Goal: Communication & Community: Answer question/provide support

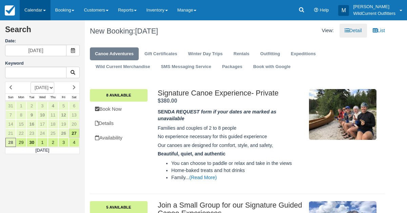
click at [28, 10] on link "Calendar" at bounding box center [35, 10] width 31 height 20
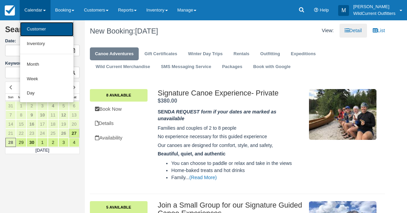
click at [32, 32] on link "Customer" at bounding box center [47, 29] width 54 height 15
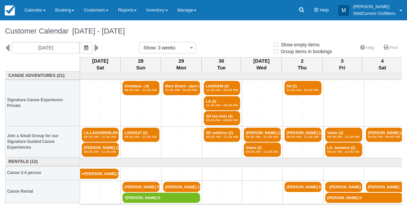
select select
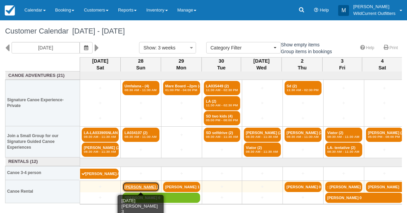
click at [132, 184] on link "Laura Broadbent 3" at bounding box center [140, 187] width 37 height 10
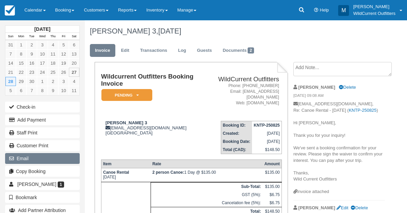
click at [24, 153] on button "Email" at bounding box center [42, 158] width 75 height 11
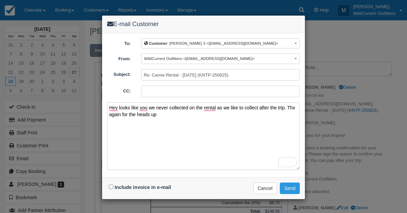
type textarea "Hey looks like you we never collected on the rental as we like to collect after…"
click at [113, 186] on input "Include invoice in e-mail" at bounding box center [111, 187] width 4 height 4
checkbox input "true"
drag, startPoint x: 156, startPoint y: 114, endPoint x: 104, endPoint y: 106, distance: 52.5
click at [104, 106] on div "E-mail Customer To: Customer : Laura Broadbent 3 <broadbentlaura@hotmail.com> C…" at bounding box center [203, 106] width 407 height 213
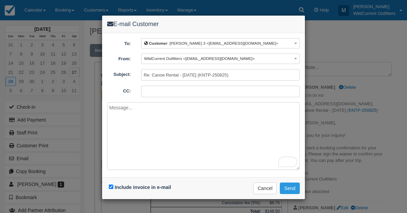
paste textarea "Hi Laura, Thank you for letting us know about the cancellation. I've reviewed y…"
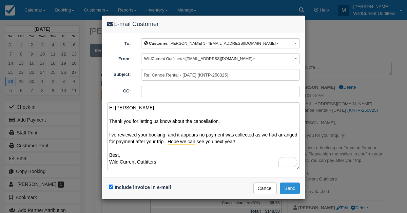
type textarea "Hi Laura, Thank you for letting us know about the cancellation. I've reviewed y…"
click at [284, 184] on button "Send" at bounding box center [290, 189] width 20 height 12
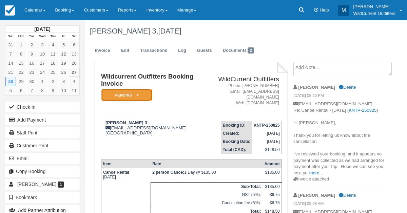
click at [136, 97] on icon at bounding box center [137, 95] width 2 height 4
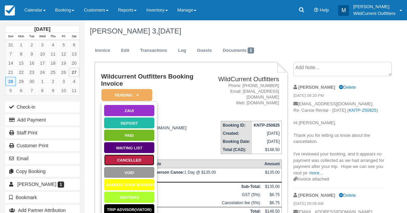
click at [130, 158] on link "Cancelled" at bounding box center [129, 160] width 51 height 12
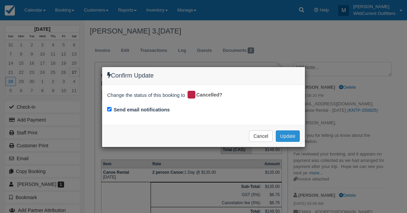
click at [285, 133] on button "Update" at bounding box center [288, 137] width 24 height 12
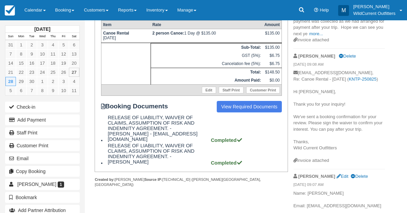
scroll to position [139, 0]
click at [29, 9] on link "Calendar" at bounding box center [35, 10] width 31 height 20
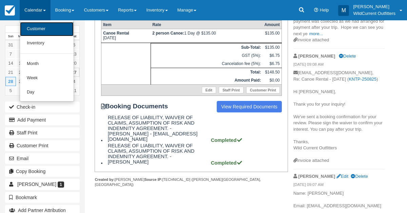
click at [43, 26] on link "Customer" at bounding box center [47, 29] width 54 height 14
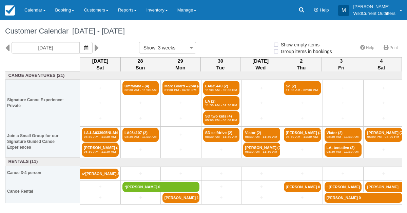
select select
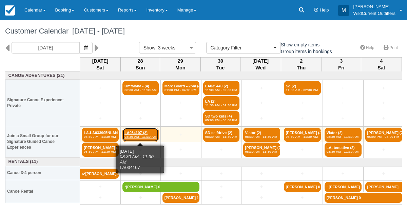
click at [138, 133] on link "LA034107 (2) 08:30 AM - 11:30 AM" at bounding box center [140, 135] width 36 height 14
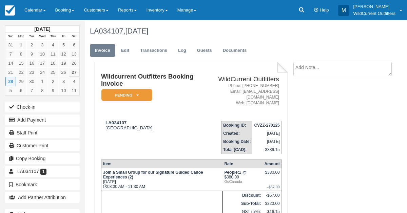
click at [307, 69] on textarea at bounding box center [342, 69] width 98 height 14
type textarea "cancaeled"
click at [307, 107] on button "Create" at bounding box center [308, 108] width 31 height 12
drag, startPoint x: 128, startPoint y: 115, endPoint x: 103, endPoint y: 116, distance: 24.8
click at [103, 120] on div "LA034107 [GEOGRAPHIC_DATA]" at bounding box center [152, 125] width 102 height 10
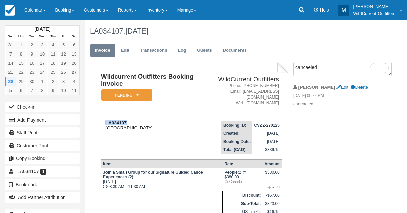
copy strong "LA034107"
click at [30, 9] on link "Calendar" at bounding box center [35, 10] width 31 height 20
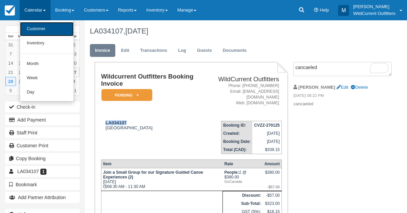
click at [34, 29] on link "Customer" at bounding box center [47, 29] width 54 height 14
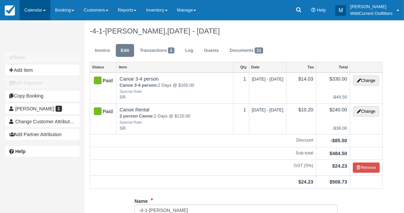
click at [38, 15] on link "Calendar" at bounding box center [35, 10] width 31 height 20
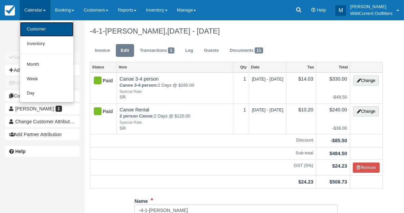
click at [35, 33] on link "Customer" at bounding box center [47, 29] width 54 height 15
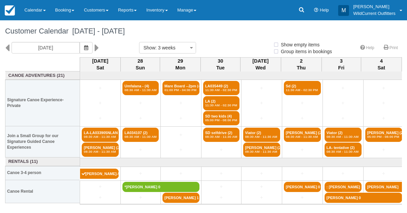
select select
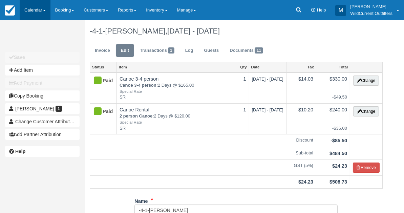
click at [32, 8] on link "Calendar" at bounding box center [35, 10] width 31 height 20
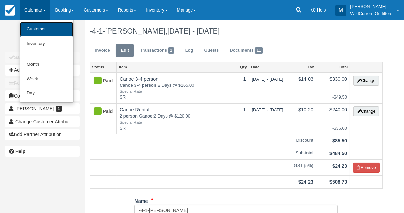
click at [33, 29] on link "Customer" at bounding box center [47, 29] width 54 height 15
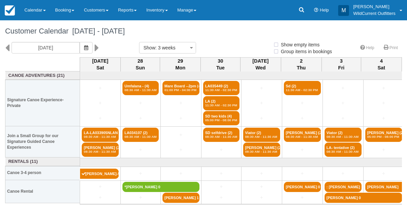
select select
click at [6, 48] on icon at bounding box center [7, 48] width 4 height 12
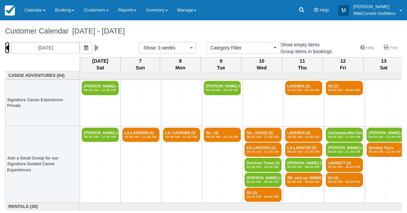
click at [6, 48] on icon at bounding box center [7, 48] width 4 height 12
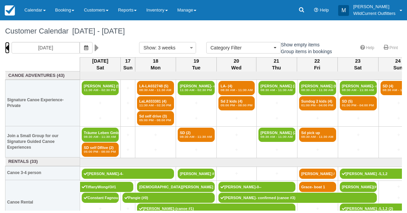
scroll to position [0, 0]
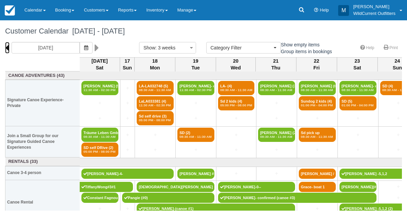
click at [7, 47] on icon at bounding box center [7, 48] width 4 height 12
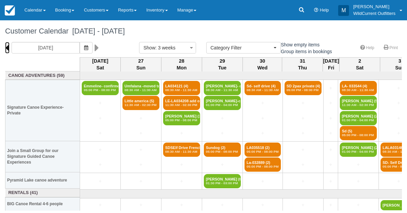
click at [8, 45] on icon at bounding box center [7, 48] width 4 height 12
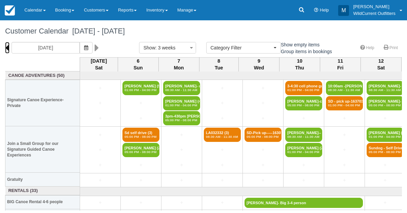
click at [7, 48] on icon at bounding box center [7, 48] width 4 height 12
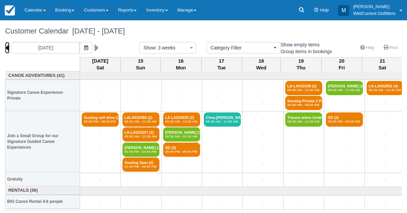
click at [7, 48] on icon at bounding box center [7, 48] width 4 height 12
type input "05/24/25"
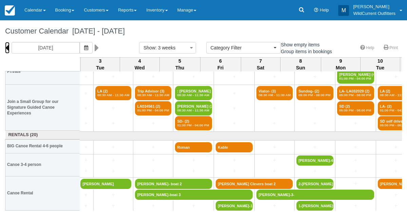
scroll to position [26, 367]
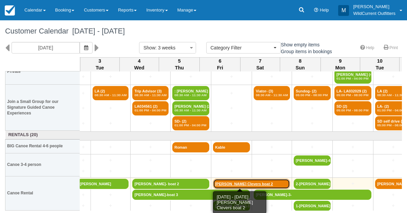
click at [220, 180] on link "[PERSON_NAME] Clevers boat 2" at bounding box center [251, 184] width 77 height 10
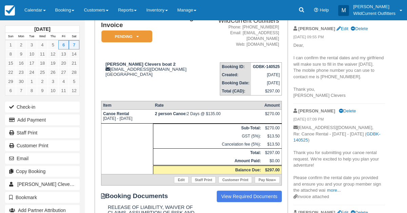
scroll to position [58, 0]
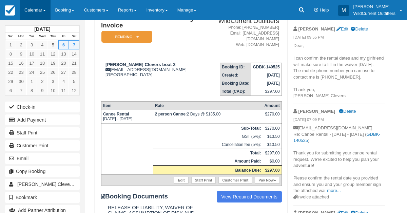
click at [28, 7] on link "Calendar" at bounding box center [35, 10] width 31 height 20
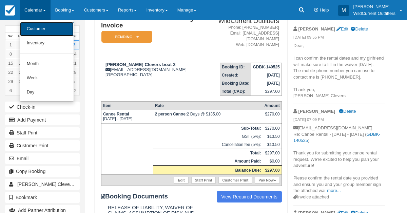
click at [31, 29] on link "Customer" at bounding box center [47, 29] width 54 height 14
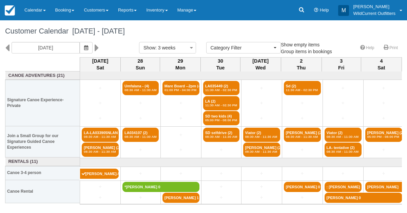
select select
click at [8, 45] on icon at bounding box center [7, 48] width 4 height 12
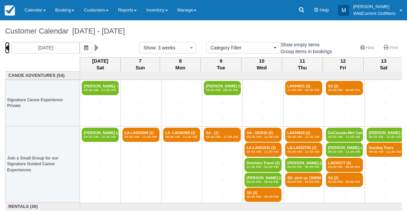
click at [8, 45] on icon at bounding box center [7, 48] width 4 height 12
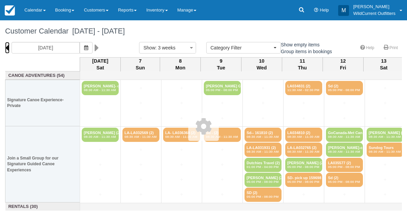
click at [8, 45] on icon at bounding box center [7, 48] width 4 height 12
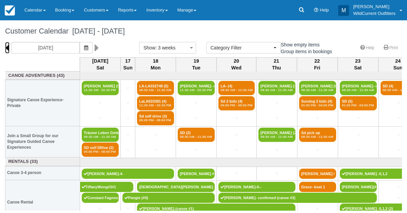
click at [8, 45] on icon at bounding box center [7, 48] width 4 height 12
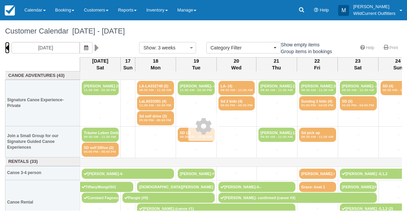
click at [8, 45] on icon at bounding box center [7, 48] width 4 height 12
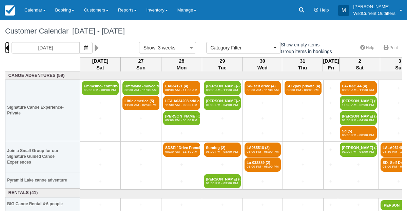
click at [8, 45] on icon at bounding box center [7, 48] width 4 height 12
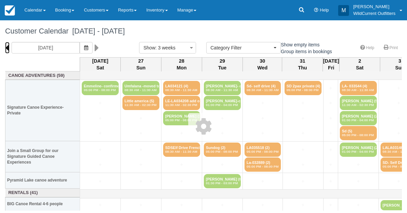
click at [8, 45] on icon at bounding box center [7, 48] width 4 height 12
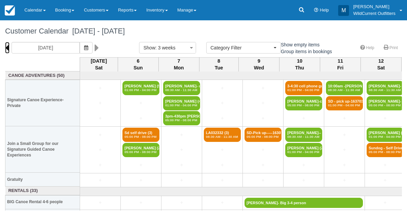
click at [8, 45] on icon at bounding box center [7, 48] width 4 height 12
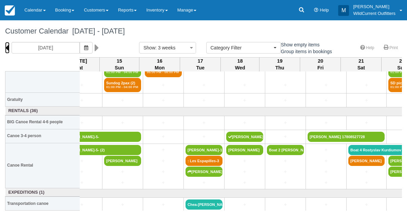
scroll to position [80, 0]
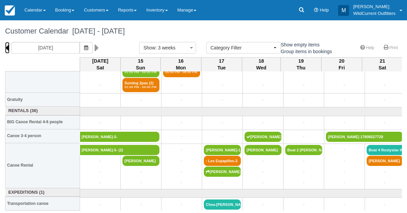
click at [6, 46] on icon at bounding box center [7, 48] width 4 height 12
type input "[DATE]"
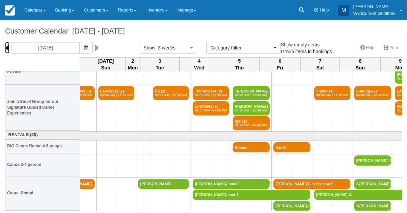
scroll to position [26, 307]
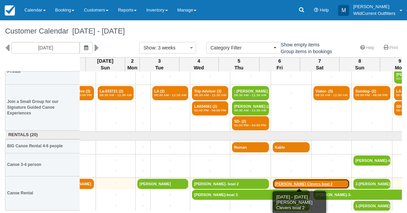
click at [273, 184] on link "[PERSON_NAME] Clevers boat 2" at bounding box center [311, 184] width 77 height 10
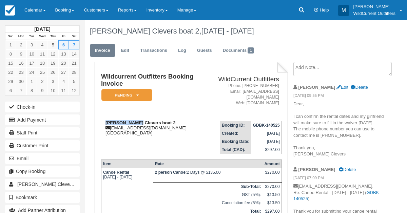
drag, startPoint x: 135, startPoint y: 121, endPoint x: 105, endPoint y: 122, distance: 30.2
click at [105, 122] on div "Thibo Clevers boat 2 thiboclevers@telenet.be Canada" at bounding box center [152, 127] width 102 height 15
copy strong "Thibo Clevers"
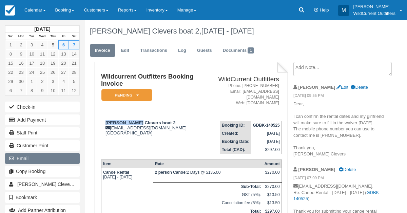
click at [19, 161] on button "Email" at bounding box center [42, 158] width 75 height 11
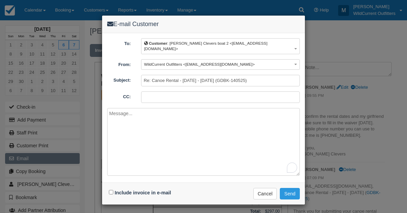
click at [19, 161] on div "E-mail Customer To: Customer : [PERSON_NAME] Clevers boat 2 <[EMAIL_ADDRESS][DO…" at bounding box center [203, 106] width 407 height 213
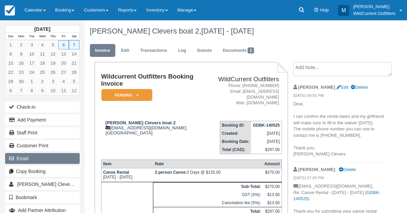
click at [20, 157] on button "Email" at bounding box center [42, 158] width 75 height 11
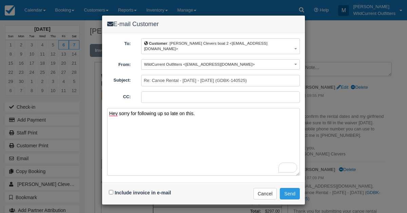
type textarea "Hey sorry for following up so late on this."
click at [110, 190] on input "Include invoice in e-mail" at bounding box center [111, 192] width 4 height 4
checkbox input "true"
click at [294, 188] on button "Send" at bounding box center [290, 194] width 20 height 12
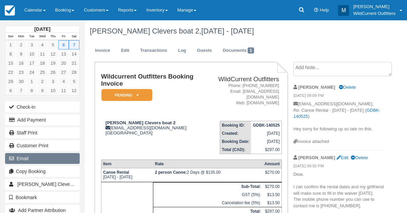
click at [26, 157] on button "Email" at bounding box center [42, 158] width 75 height 11
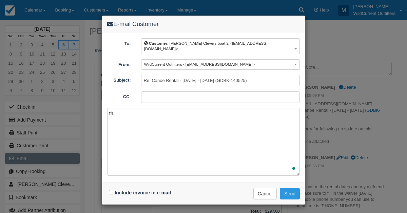
type textarea "t"
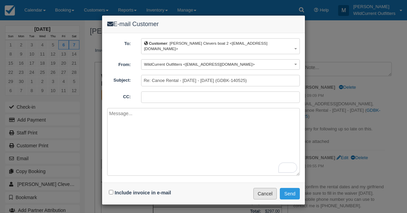
click at [262, 188] on button "Cancel" at bounding box center [265, 194] width 24 height 12
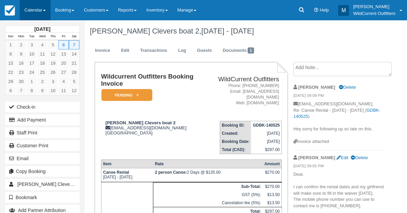
click at [34, 17] on link "Calendar" at bounding box center [35, 10] width 31 height 20
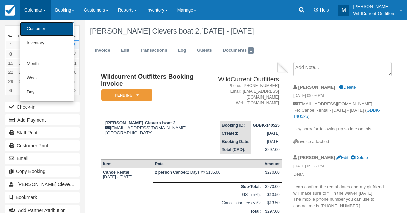
click at [35, 27] on link "Customer" at bounding box center [47, 29] width 54 height 14
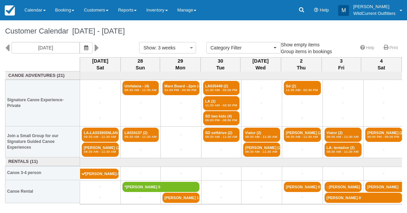
select select
click at [7, 46] on icon at bounding box center [7, 48] width 4 height 12
type input "[DATE]"
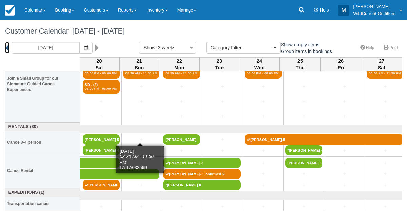
scroll to position [80, 565]
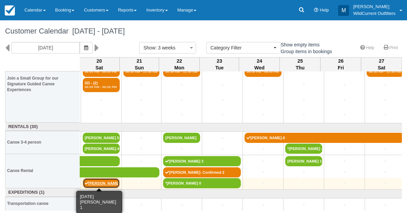
click at [102, 182] on link "[PERSON_NAME] 1" at bounding box center [101, 183] width 37 height 10
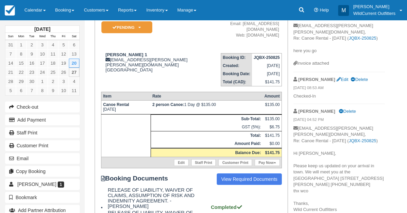
scroll to position [81, 0]
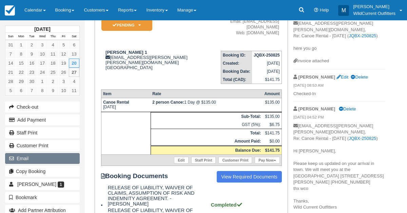
click at [29, 160] on button "Email" at bounding box center [42, 158] width 75 height 11
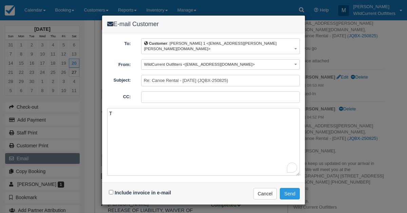
type textarea "Th"
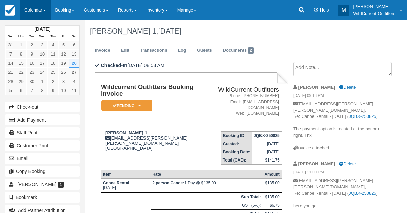
click at [30, 7] on link "Calendar" at bounding box center [35, 10] width 31 height 20
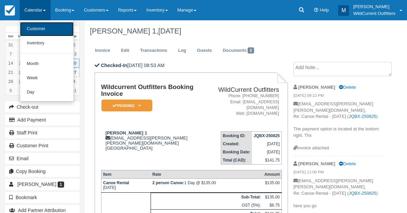
click at [31, 25] on link "Customer" at bounding box center [47, 29] width 54 height 14
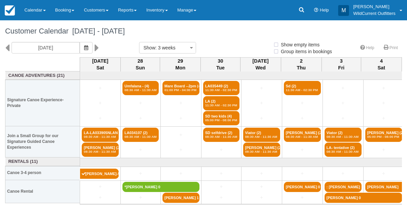
select select
click at [7, 48] on icon at bounding box center [7, 48] width 4 height 12
type input "09/06/25"
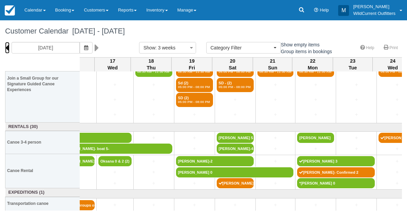
scroll to position [80, 432]
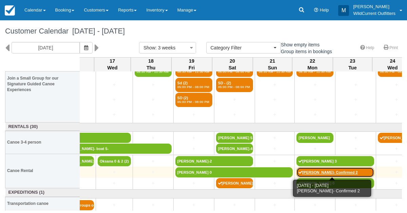
click at [318, 170] on link "[PERSON_NAME]- Confirmed 2" at bounding box center [335, 172] width 78 height 10
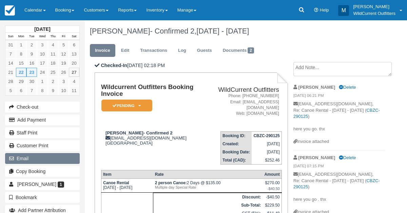
click at [43, 156] on button "Email" at bounding box center [42, 158] width 75 height 11
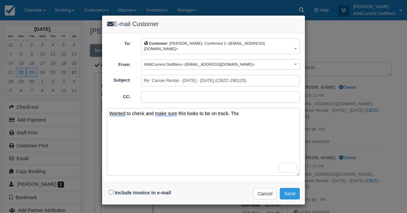
type textarea "Wanted to check and make sure this looks to be on track. Thx"
click at [111, 190] on input "Include invoice in e-mail" at bounding box center [111, 192] width 4 height 4
checkbox input "true"
click at [285, 188] on button "Send" at bounding box center [290, 194] width 20 height 12
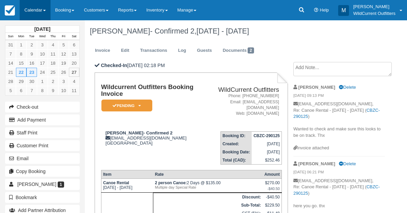
click at [29, 9] on link "Calendar" at bounding box center [35, 10] width 31 height 20
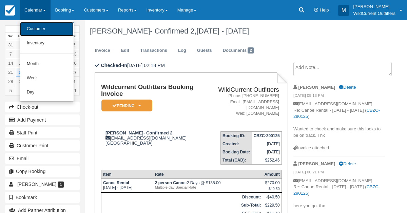
click at [32, 25] on link "Customer" at bounding box center [47, 29] width 54 height 14
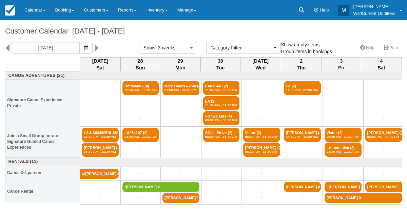
select select
click at [6, 47] on icon at bounding box center [7, 48] width 4 height 12
type input "09/06/25"
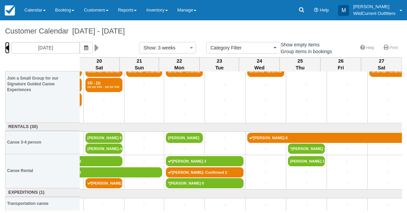
scroll to position [80, 565]
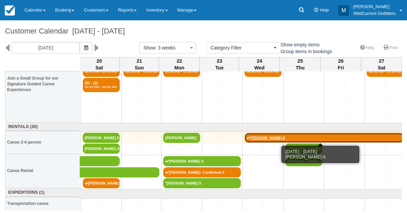
click at [263, 135] on link "[PERSON_NAME]-5" at bounding box center [323, 138] width 159 height 10
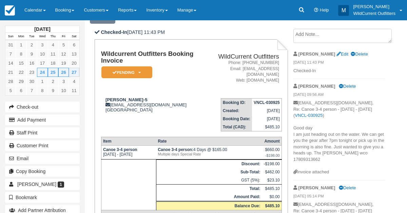
scroll to position [37, 0]
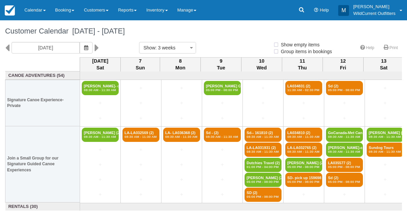
select select
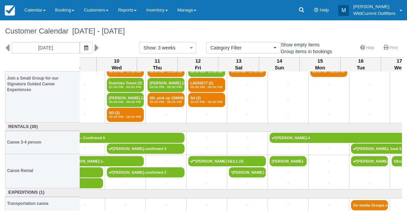
scroll to position [80, 136]
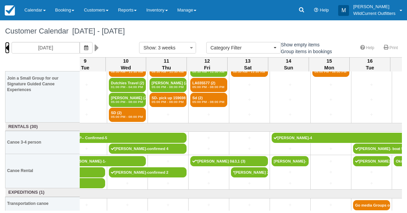
click at [7, 48] on icon at bounding box center [7, 48] width 4 height 12
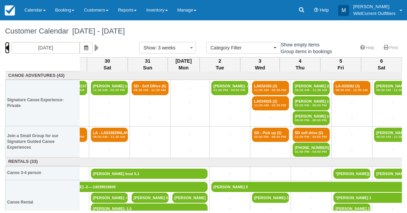
scroll to position [14, 531]
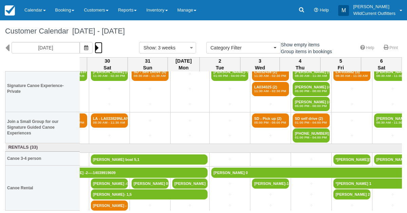
click at [99, 45] on icon at bounding box center [97, 48] width 4 height 12
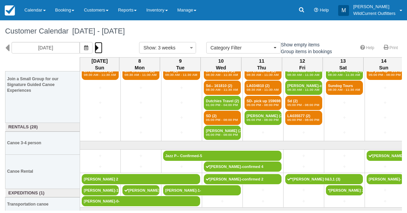
scroll to position [80, 0]
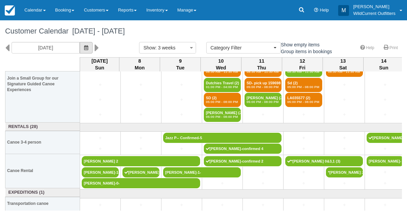
click at [88, 45] on icon "button" at bounding box center [86, 47] width 4 height 5
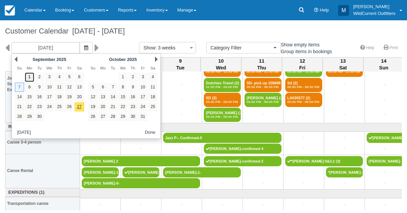
click at [28, 78] on link "1" at bounding box center [29, 77] width 9 height 9
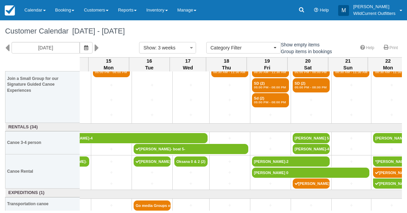
scroll to position [80, 565]
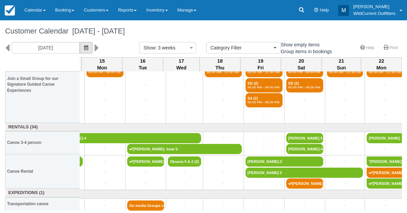
click at [88, 49] on icon "button" at bounding box center [86, 47] width 4 height 5
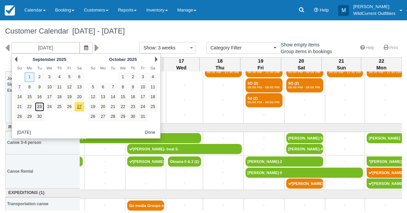
click at [40, 107] on link "23" at bounding box center [39, 106] width 9 height 9
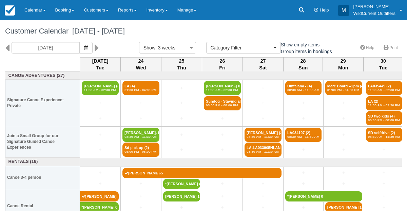
scroll to position [13, 0]
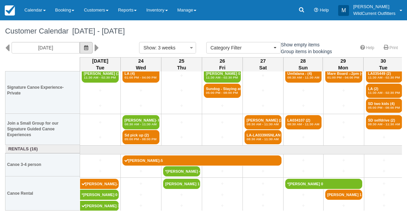
click at [88, 46] on icon "button" at bounding box center [86, 47] width 4 height 5
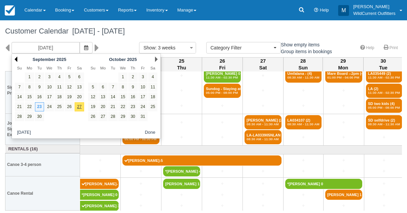
click at [15, 58] on link "Prev" at bounding box center [16, 59] width 3 height 5
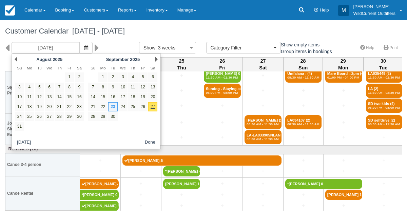
click at [15, 58] on link "Prev" at bounding box center [16, 59] width 3 height 5
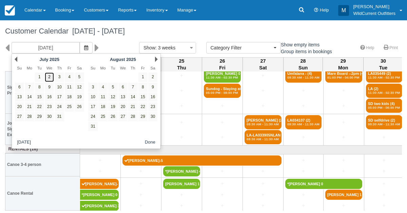
click at [49, 78] on link "2" at bounding box center [49, 77] width 9 height 9
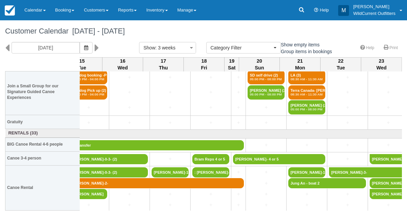
scroll to position [58, 516]
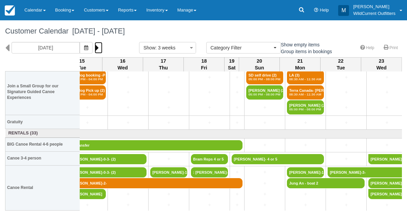
click at [99, 49] on icon at bounding box center [97, 48] width 4 height 12
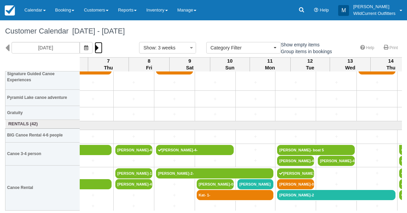
scroll to position [82, 541]
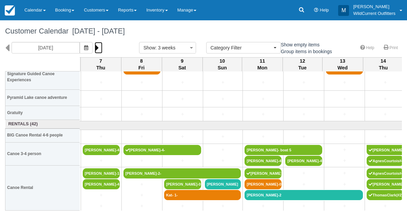
click at [99, 47] on icon at bounding box center [97, 48] width 4 height 12
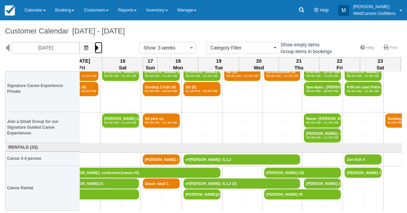
scroll to position [14, 0]
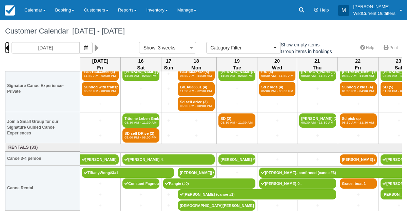
click at [7, 47] on icon at bounding box center [7, 48] width 4 height 12
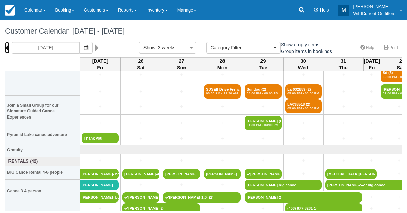
scroll to position [82, 0]
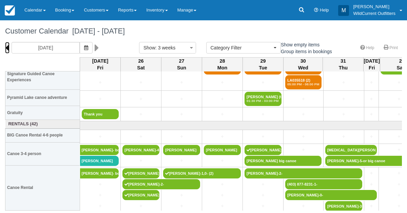
click at [6, 47] on icon at bounding box center [7, 48] width 4 height 12
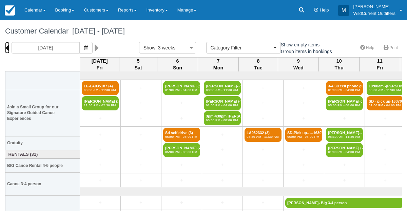
scroll to position [56, 0]
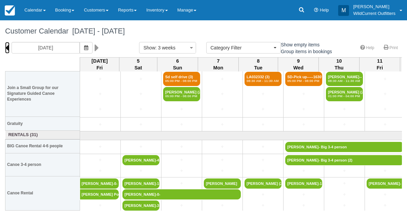
click at [9, 49] on icon at bounding box center [7, 48] width 4 height 12
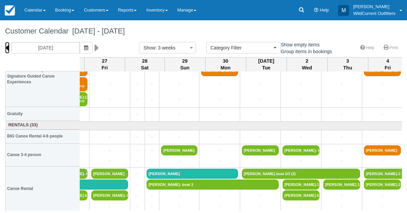
scroll to position [65, 513]
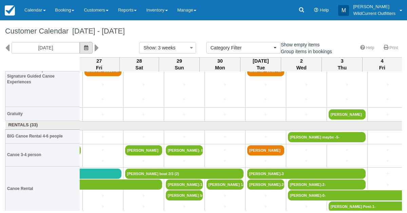
click at [93, 49] on button "button" at bounding box center [86, 48] width 13 height 12
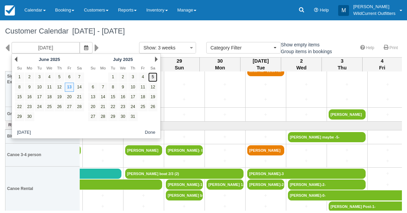
click at [152, 75] on link "5" at bounding box center [152, 77] width 9 height 9
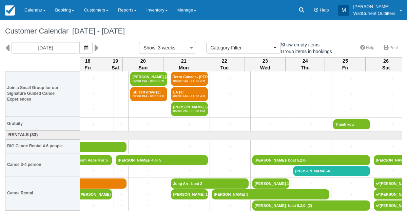
scroll to position [56, 516]
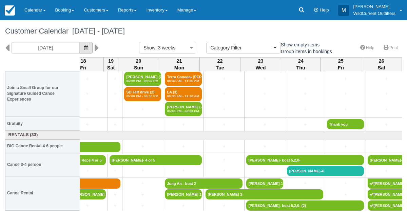
click at [88, 47] on icon "button" at bounding box center [86, 47] width 4 height 5
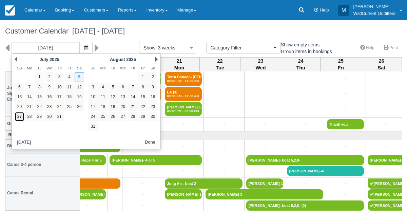
click at [20, 115] on link "27" at bounding box center [19, 116] width 9 height 9
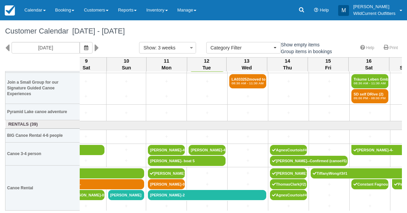
scroll to position [68, 532]
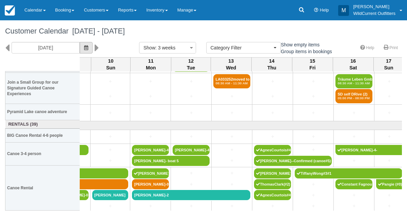
click at [93, 47] on button "button" at bounding box center [86, 48] width 13 height 12
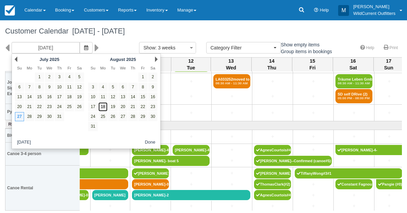
click at [101, 104] on link "18" at bounding box center [102, 106] width 9 height 9
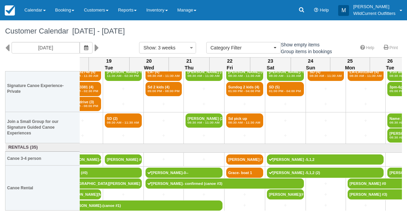
scroll to position [14, 0]
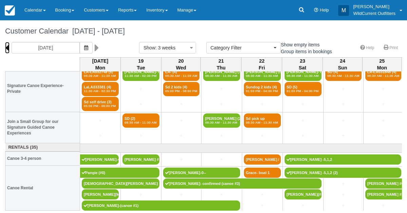
click at [6, 48] on icon at bounding box center [7, 48] width 4 height 12
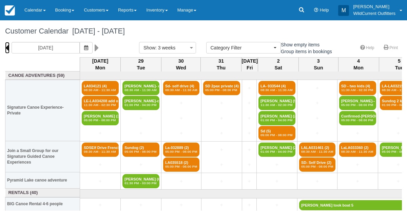
scroll to position [68, 0]
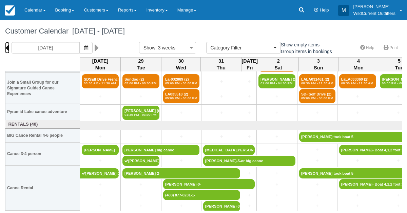
click at [6, 49] on icon at bounding box center [7, 48] width 4 height 12
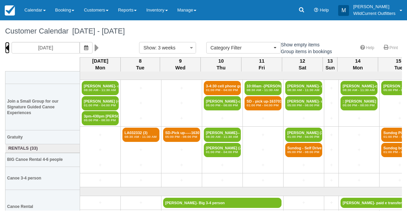
scroll to position [56, 0]
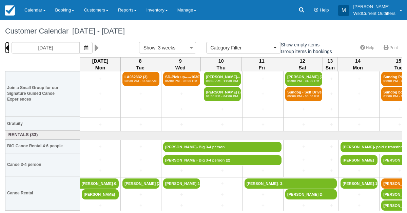
click at [5, 43] on icon at bounding box center [7, 48] width 4 height 12
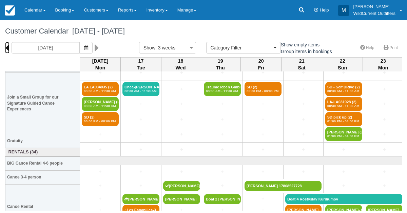
scroll to position [95, 0]
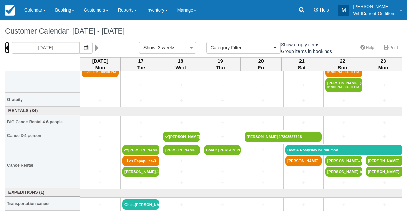
click at [6, 44] on icon at bounding box center [7, 48] width 4 height 12
type input "05/26/25"
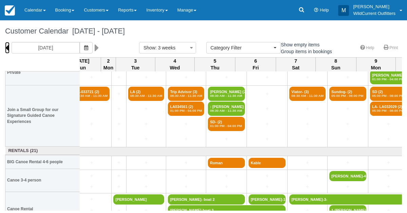
scroll to position [41, 250]
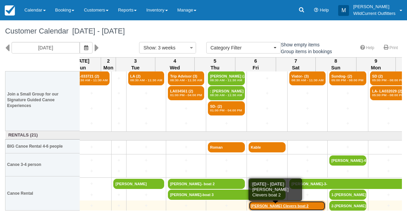
click at [249, 203] on link "Thibo Clevers boat 2" at bounding box center [286, 206] width 77 height 10
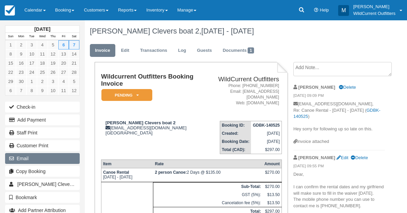
click at [20, 156] on button "Email" at bounding box center [42, 158] width 75 height 11
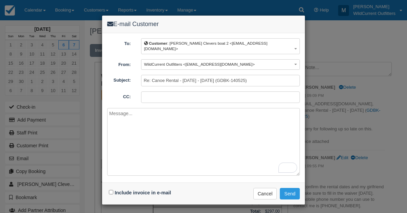
click at [336, 53] on div "E-mail Customer To: Customer : [PERSON_NAME] Clevers boat 2 <[EMAIL_ADDRESS][DO…" at bounding box center [203, 106] width 407 height 213
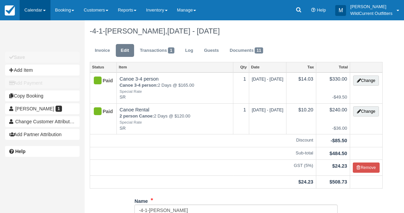
click at [32, 14] on link "Calendar" at bounding box center [35, 10] width 31 height 20
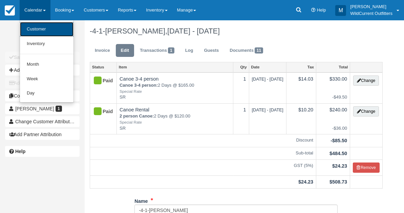
click at [32, 27] on link "Customer" at bounding box center [47, 29] width 54 height 15
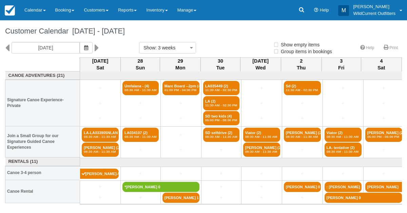
select select
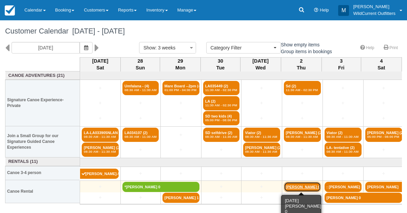
click at [299, 188] on link "[PERSON_NAME] 0" at bounding box center [302, 187] width 37 height 10
